Goal: Submit feedback/report problem

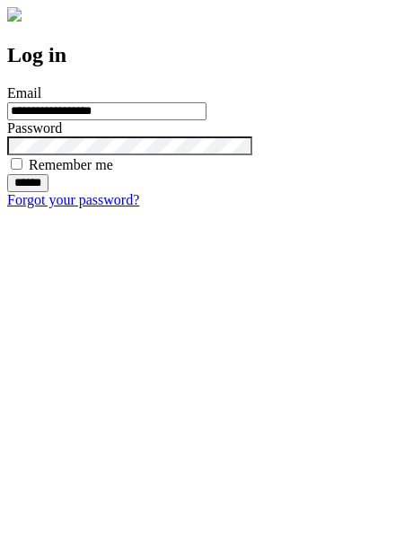
type input "**********"
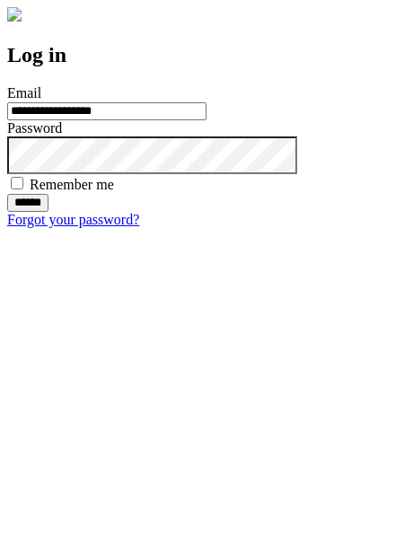
click at [48, 212] on input "******" at bounding box center [27, 203] width 41 height 18
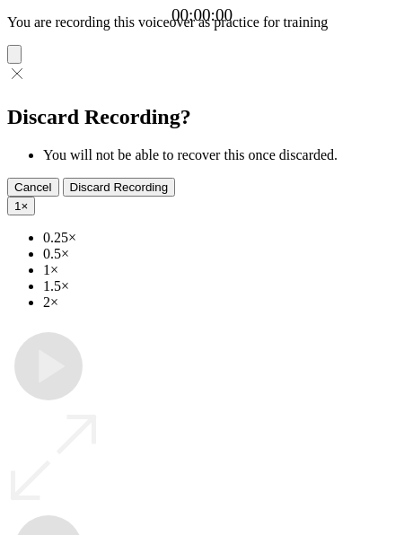
type input "**********"
